Goal: Download file/media

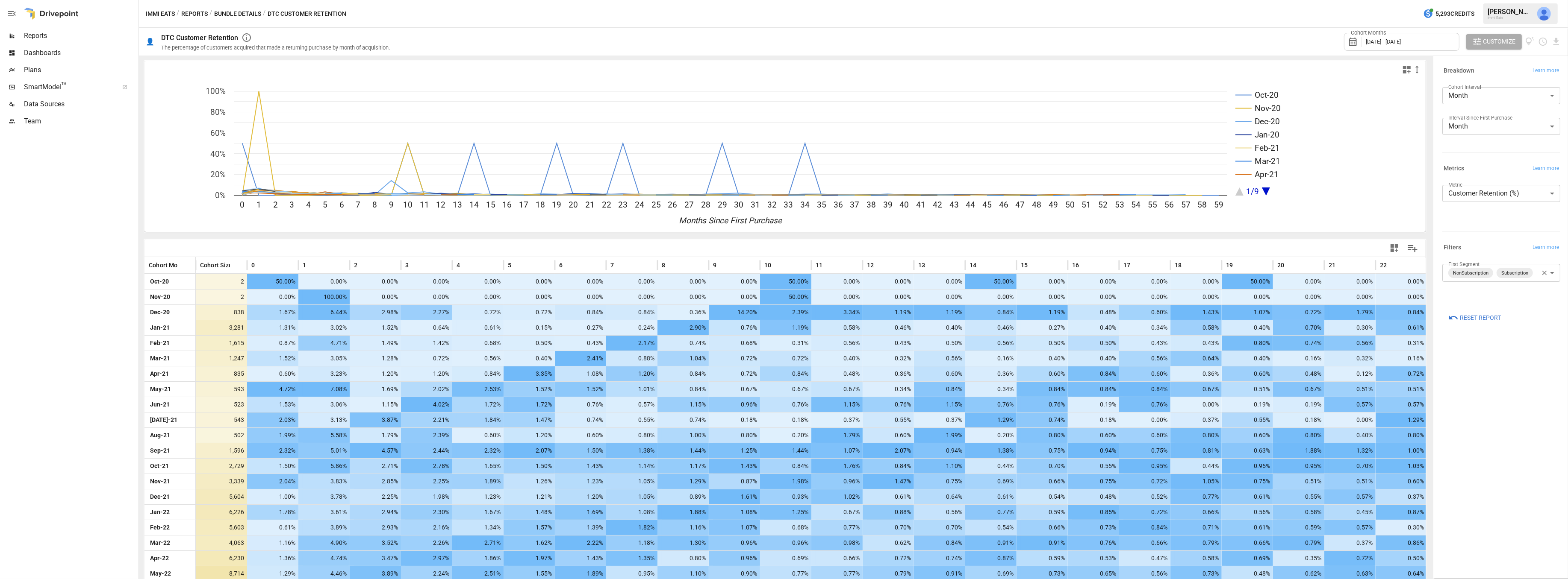
click at [1525, 0] on body "Reports Dashboards Plans SmartModel ™ Data Sources Team Immi Eats / Reports / B…" at bounding box center [784, 0] width 1568 height 0
type input "**********"
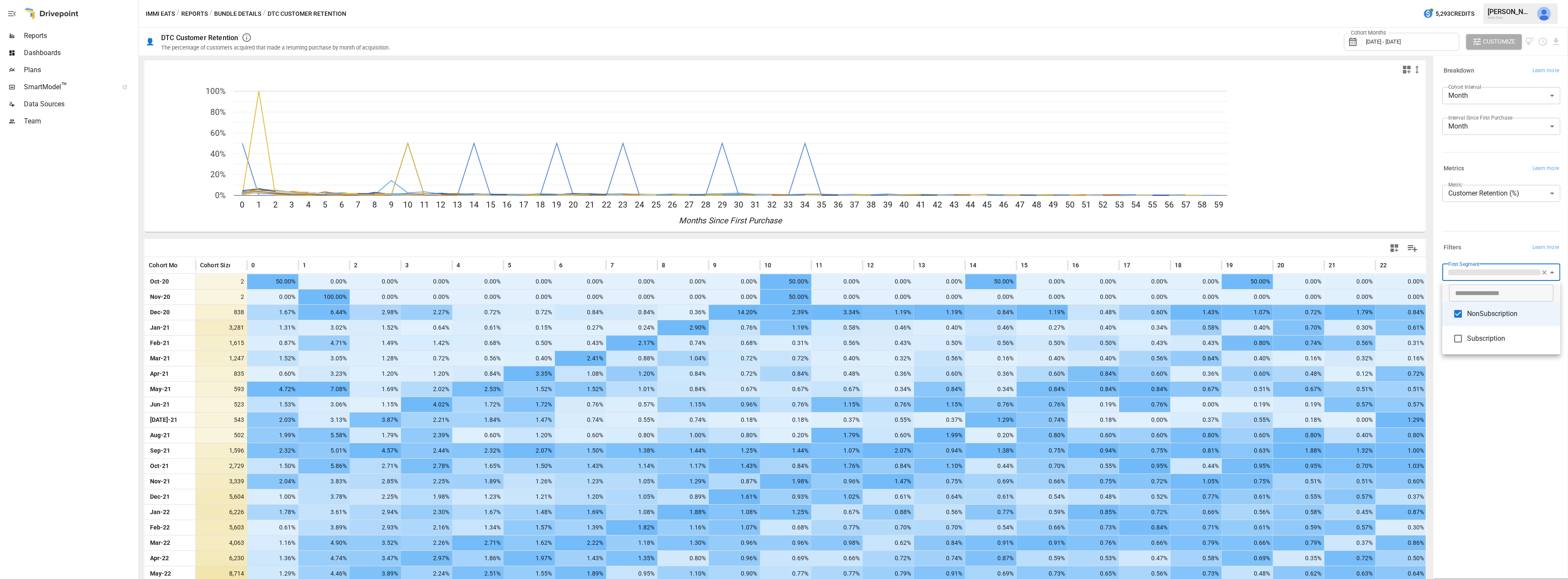
click at [1480, 386] on div at bounding box center [784, 290] width 1568 height 579
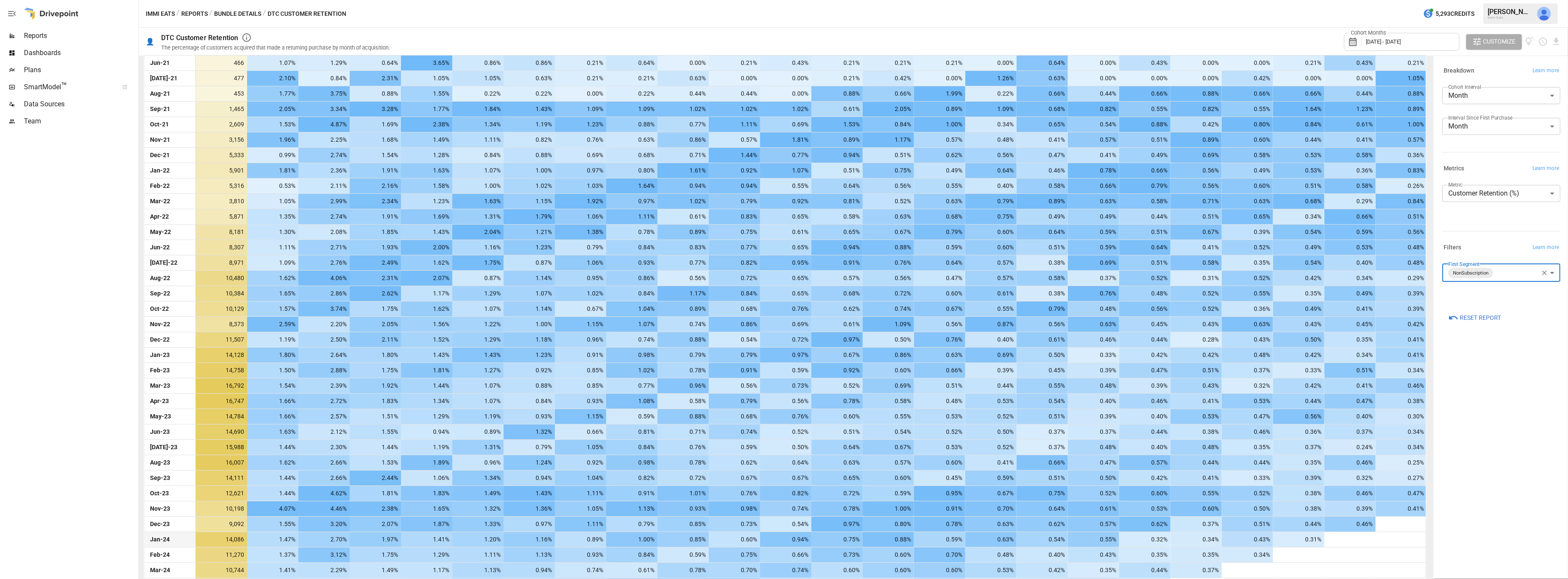
scroll to position [629, 0]
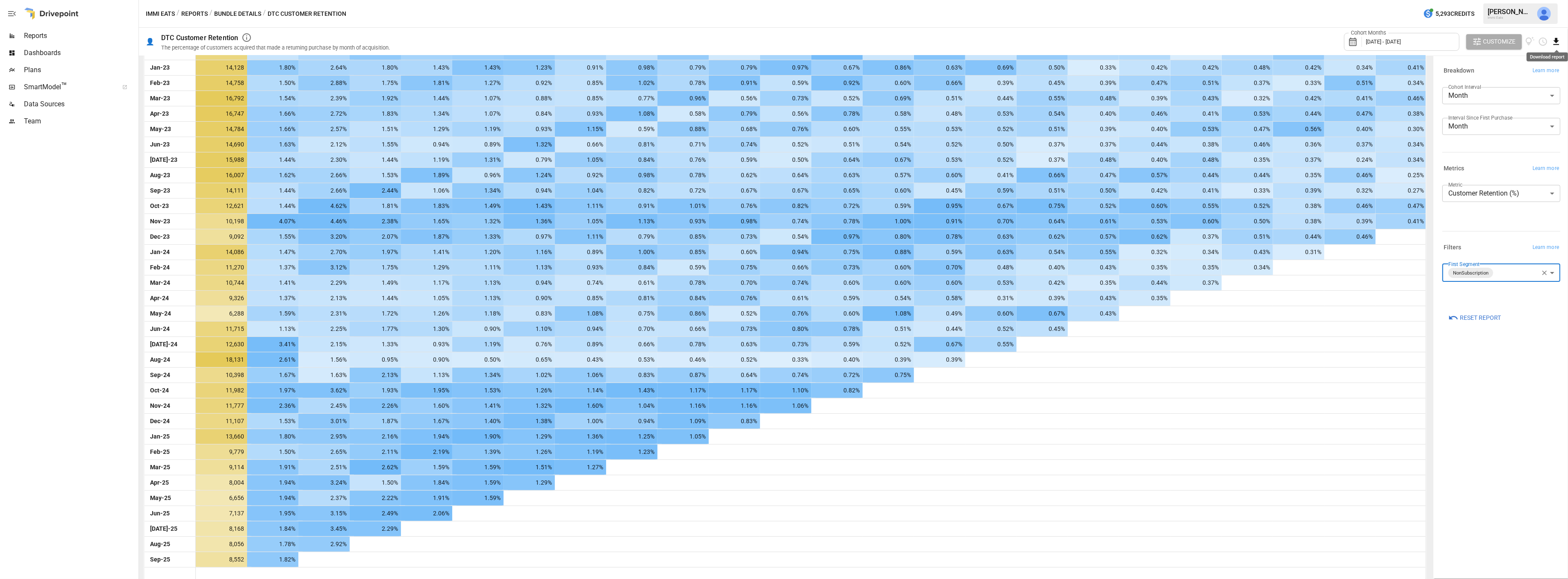
click at [1555, 40] on icon "Download report" at bounding box center [1556, 41] width 5 height 7
click at [1540, 72] on li "Download as CSV" at bounding box center [1527, 76] width 68 height 17
click at [1485, 0] on body "Reports Dashboards Plans SmartModel ™ Data Sources Team Immi Eats / Reports / B…" at bounding box center [784, 0] width 1568 height 0
click at [1485, 231] on span "Retained Customers (#)" at bounding box center [1500, 231] width 104 height 10
type input "**********"
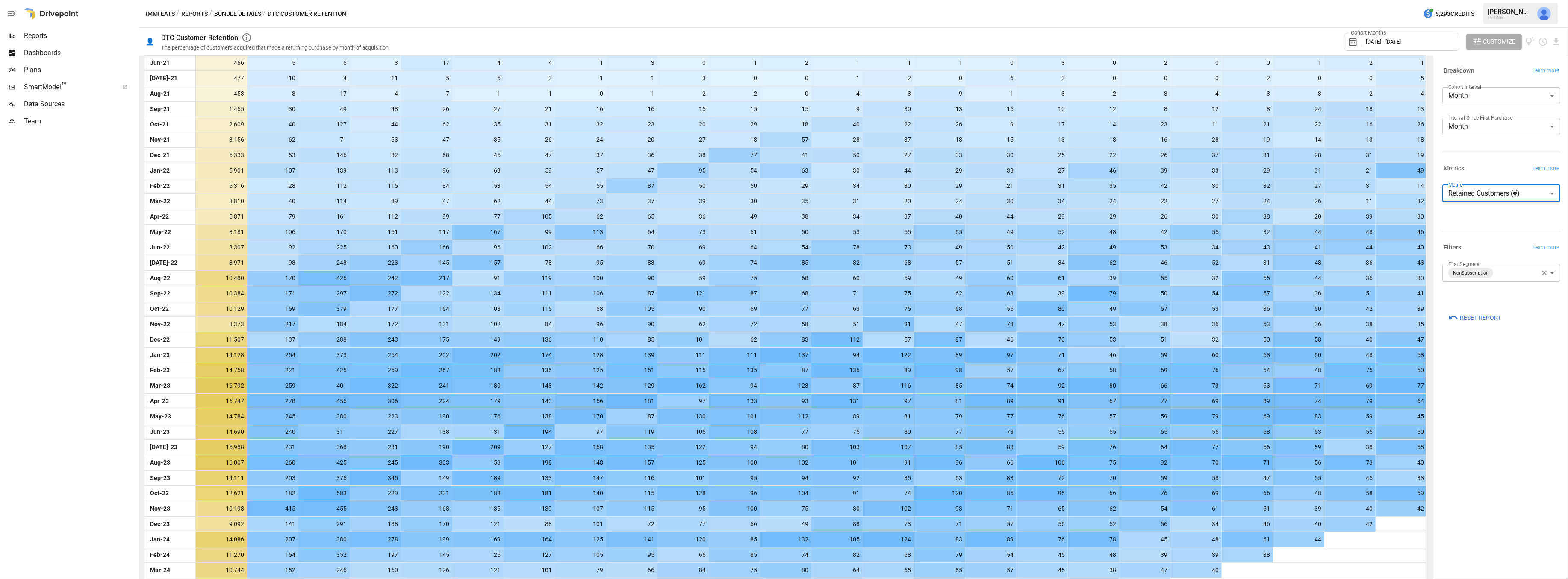
scroll to position [629, 0]
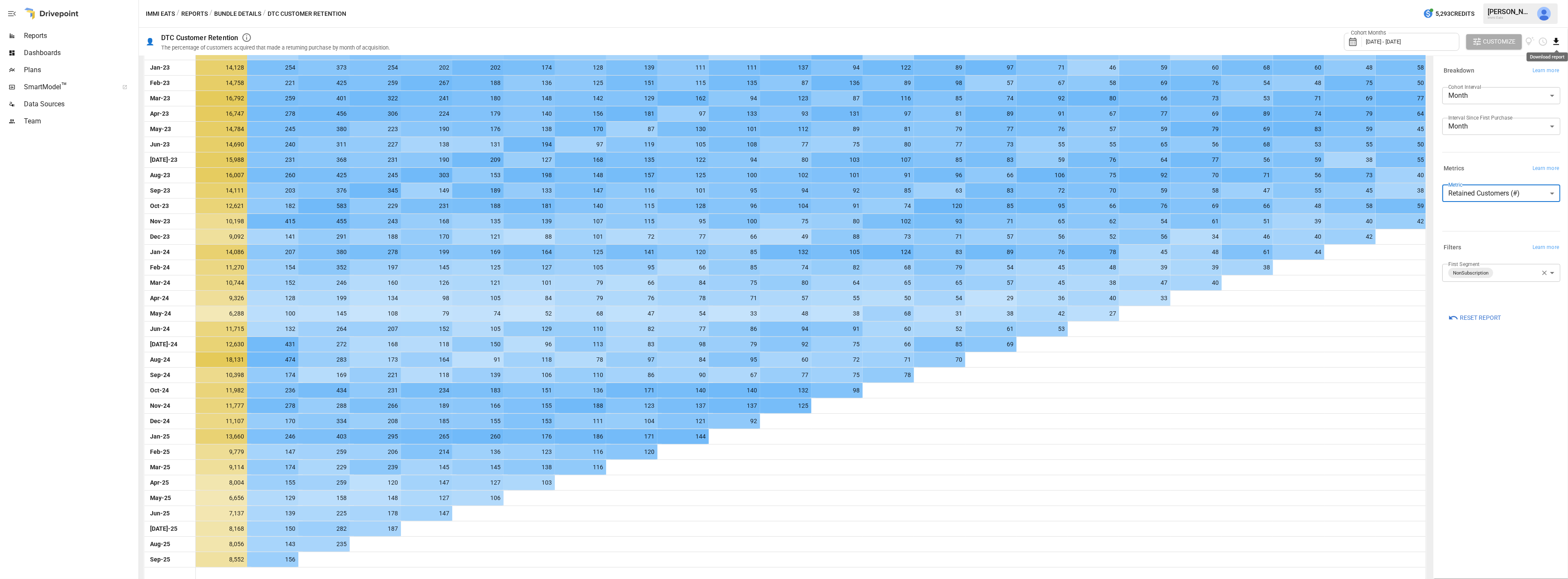
click at [1559, 43] on icon "Download report" at bounding box center [1555, 41] width 9 height 9
click at [1532, 76] on li "Download as CSV" at bounding box center [1527, 76] width 68 height 17
click at [1483, 121] on label "Interval Since First Purchase" at bounding box center [1479, 118] width 64 height 7
click at [1481, 0] on body "Reports Dashboards Plans SmartModel ™ Data Sources Team Immi Eats / Reports / B…" at bounding box center [784, 0] width 1568 height 0
click at [1467, 167] on span "Quarter" at bounding box center [1500, 164] width 104 height 10
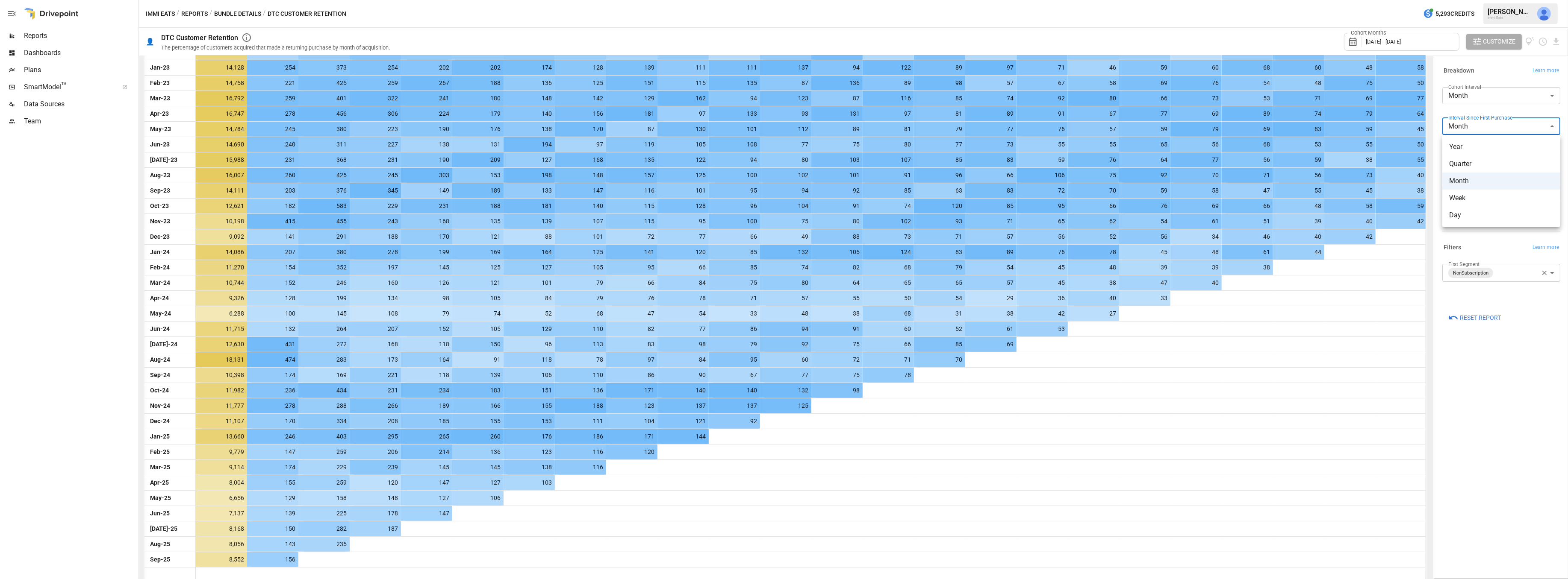
type input "*******"
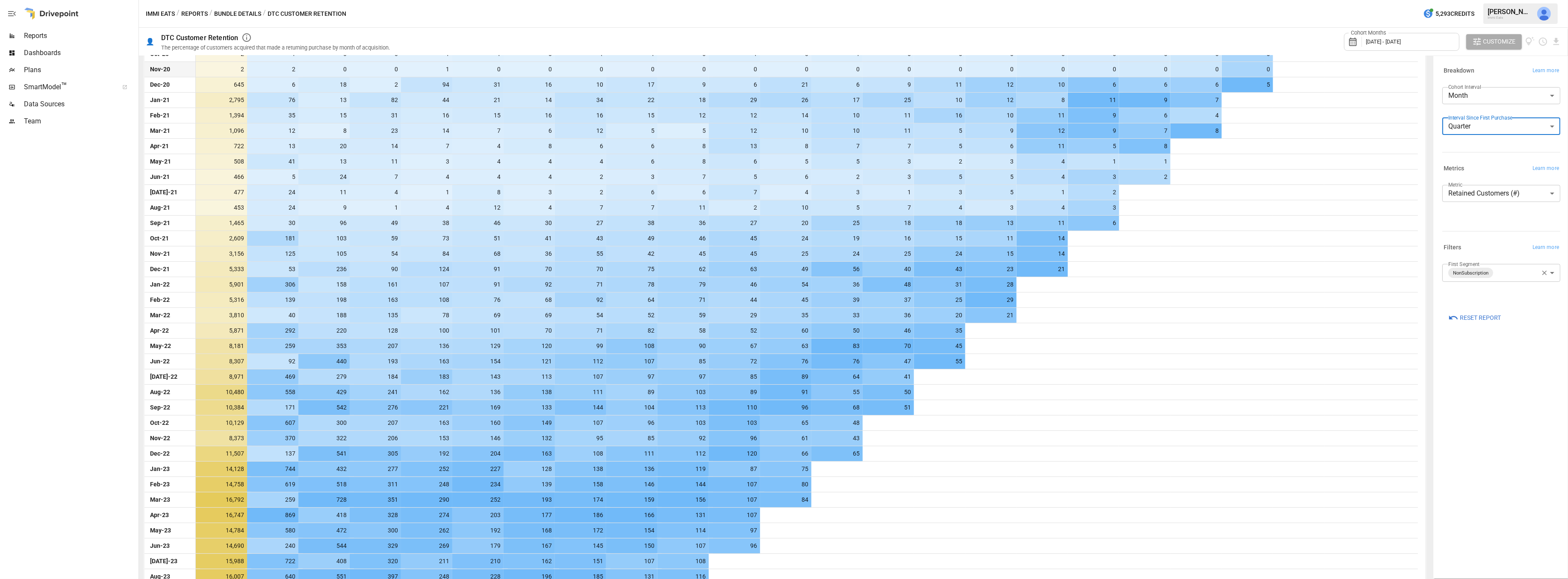
scroll to position [284, 0]
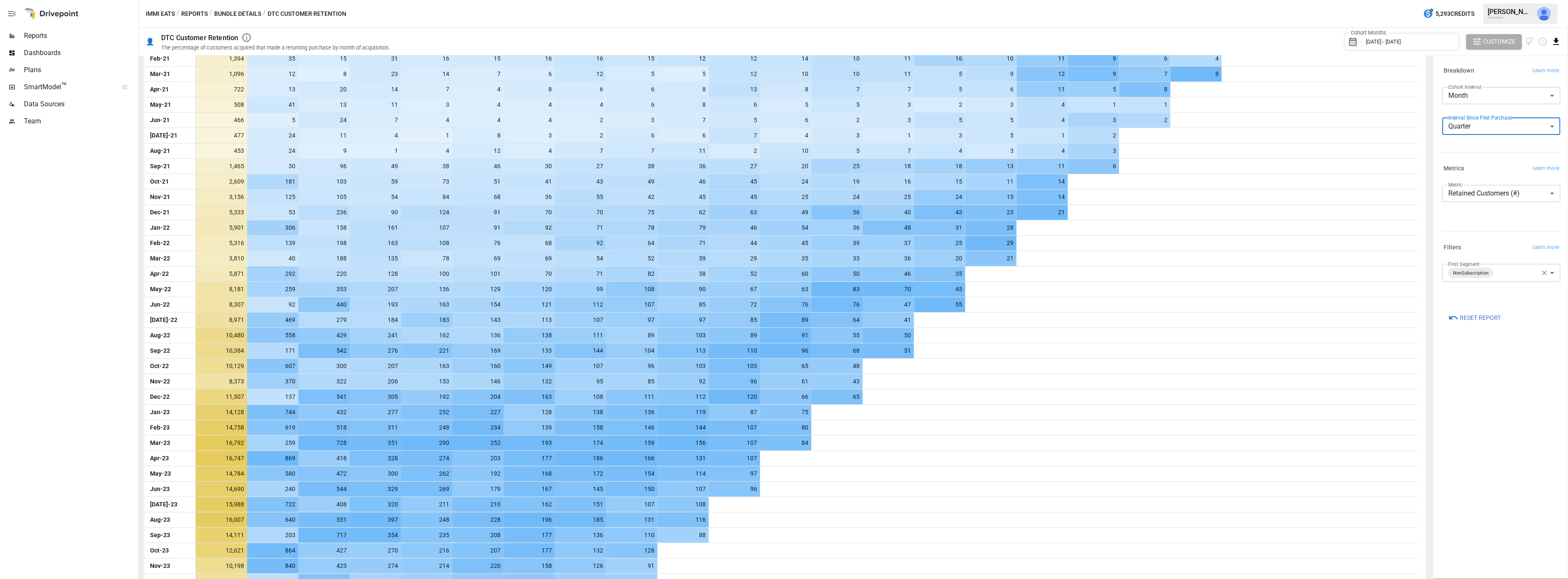
click at [1554, 40] on icon "Download report" at bounding box center [1556, 41] width 5 height 7
click at [1528, 70] on li "Download as CSV" at bounding box center [1527, 76] width 68 height 17
